Goal: Information Seeking & Learning: Find specific page/section

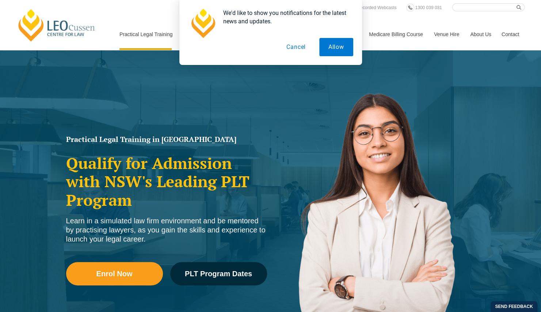
click at [296, 47] on button "Cancel" at bounding box center [296, 47] width 38 height 18
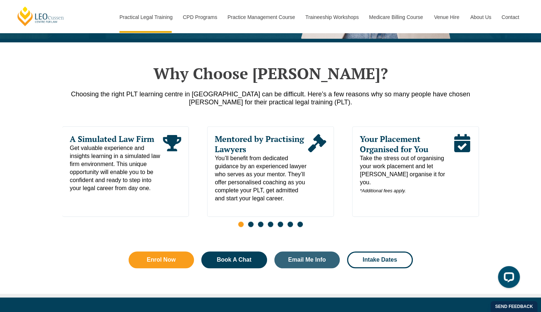
scroll to position [402, 0]
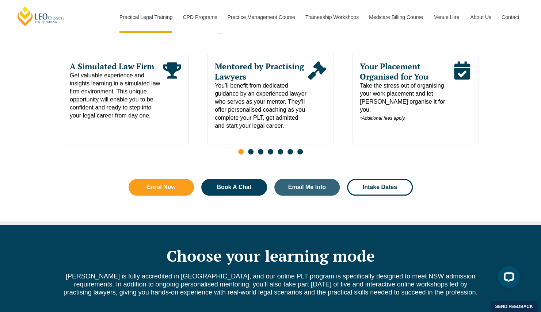
click at [252, 149] on span "Go to slide 2" at bounding box center [250, 151] width 5 height 5
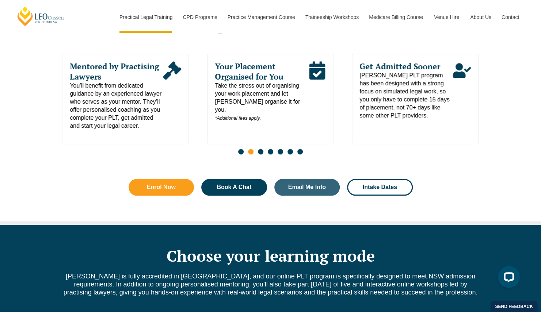
click at [262, 149] on span "Go to slide 3" at bounding box center [260, 151] width 5 height 5
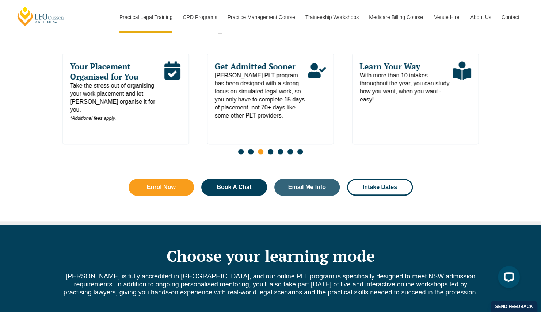
click at [271, 149] on span "Go to slide 4" at bounding box center [270, 151] width 5 height 5
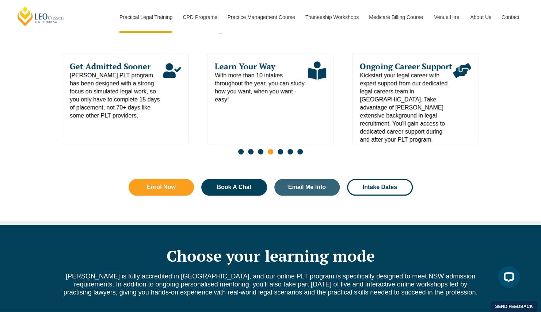
click at [278, 149] on span "Go to slide 5" at bounding box center [280, 151] width 5 height 5
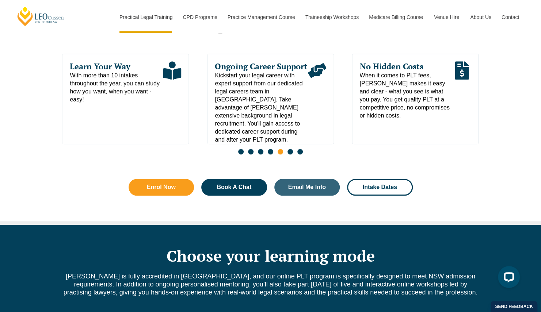
click at [288, 149] on span "Go to slide 6" at bounding box center [289, 151] width 5 height 5
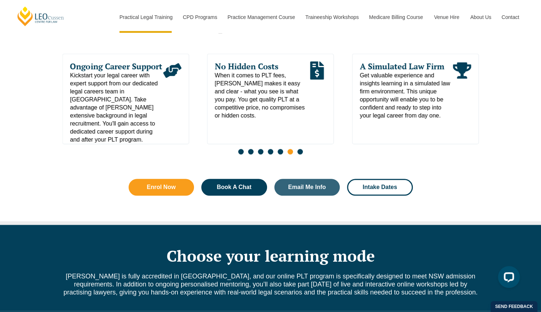
click at [299, 149] on span "Go to slide 7" at bounding box center [299, 151] width 5 height 5
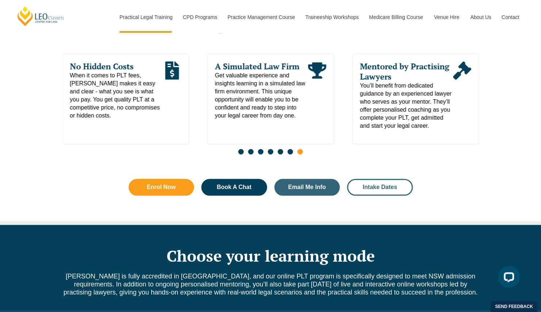
click at [384, 184] on span "Intake Dates" at bounding box center [380, 187] width 34 height 6
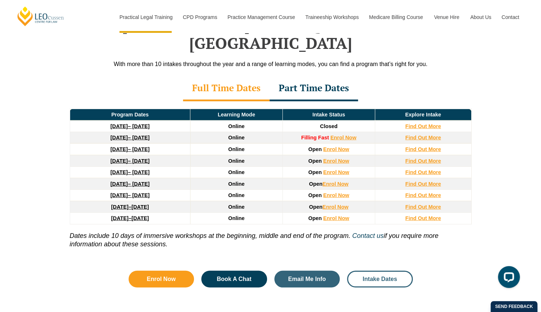
scroll to position [1042, 0]
